Goal: Task Accomplishment & Management: Manage account settings

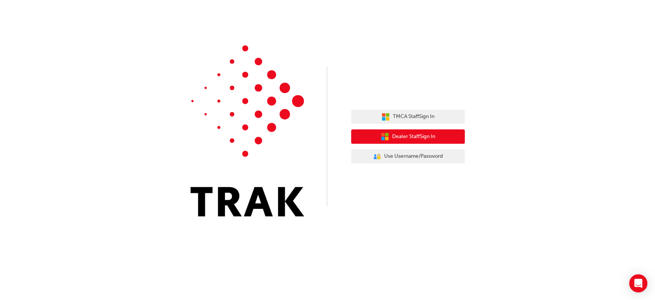
click at [412, 135] on span "Dealer Staff Sign In" at bounding box center [413, 137] width 43 height 9
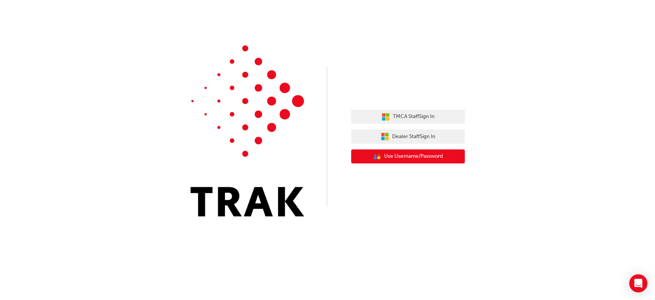
click at [418, 155] on span "Use Username/Password" at bounding box center [413, 156] width 59 height 9
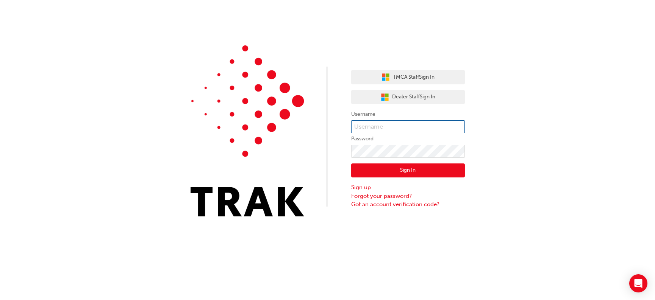
click at [390, 133] on input "text" at bounding box center [408, 127] width 114 height 13
type input "jamie.small@meltontoyota1.com"
click at [413, 173] on button "Sign In" at bounding box center [408, 171] width 114 height 14
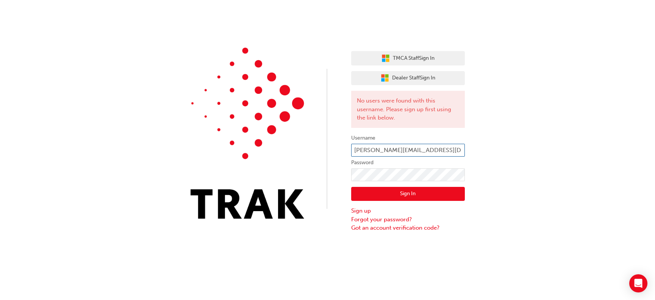
click at [390, 155] on input "jamie.small@meltontoyota1.com" at bounding box center [408, 150] width 114 height 13
click at [451, 153] on input "jamie.small@meltontoyota1.com" at bounding box center [408, 150] width 114 height 13
type input "j"
type input "jamie.small"
click at [393, 196] on button "Sign In" at bounding box center [408, 194] width 114 height 14
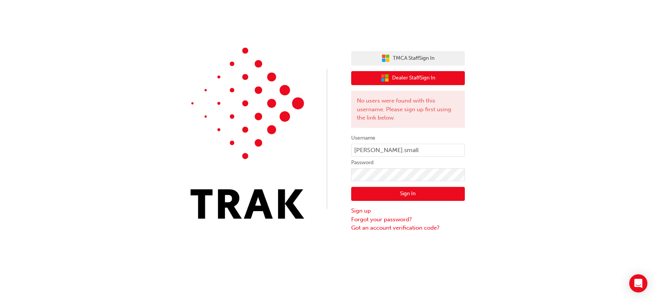
click at [438, 78] on button "Dealer Staff Sign In" at bounding box center [408, 78] width 114 height 14
